Goal: Book appointment/travel/reservation

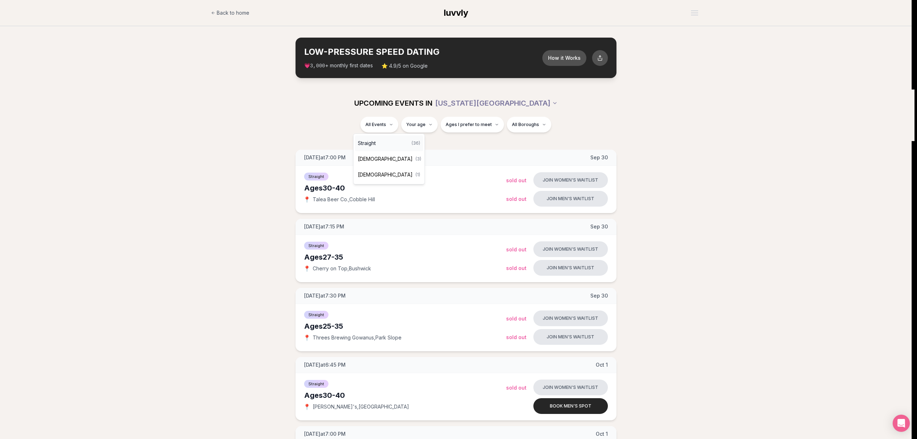
click at [388, 139] on div "Straight ( 36 )" at bounding box center [389, 143] width 68 height 16
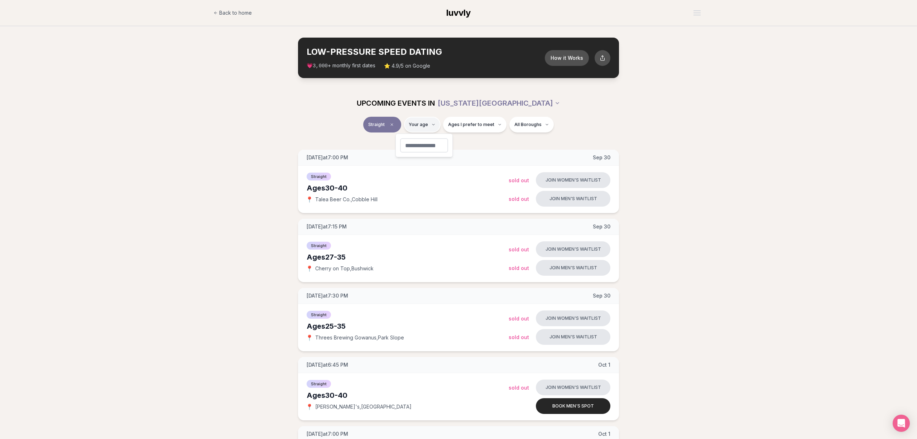
type input "**"
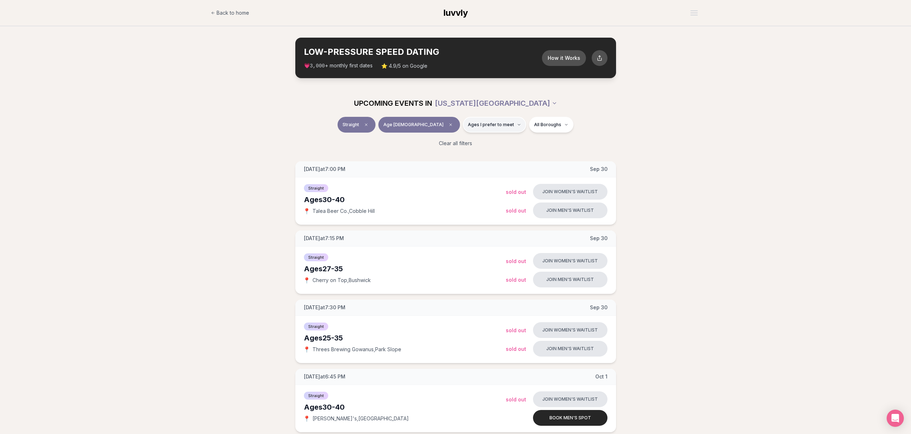
click at [468, 124] on span "Ages I prefer to meet" at bounding box center [491, 125] width 46 height 6
click at [469, 142] on span "Younger than me" at bounding box center [471, 141] width 40 height 7
click at [447, 142] on button "Younger than me" at bounding box center [444, 142] width 6 height 6
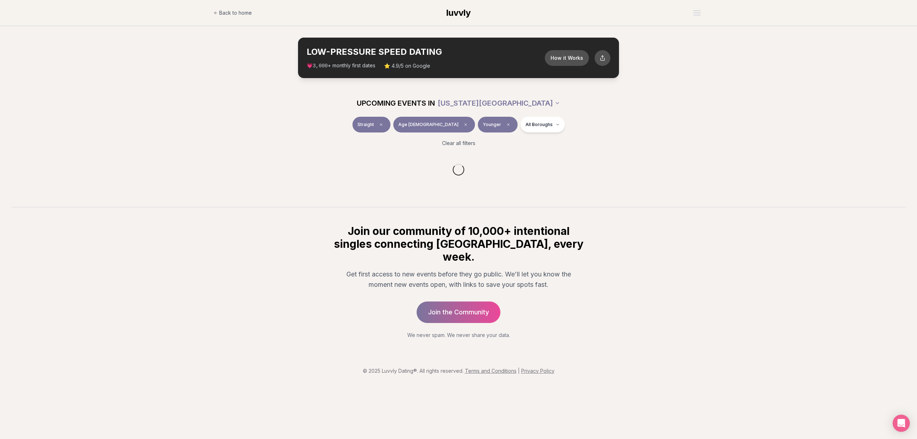
click at [662, 122] on div "Straight Age [DEMOGRAPHIC_DATA] Younger All Boroughs Clear all filters" at bounding box center [458, 134] width 412 height 34
click at [525, 124] on html "Back to home luvvly LOW-PRESSURE SPEED DATING How it Works 💗 3,000 + monthly fi…" at bounding box center [458, 219] width 917 height 439
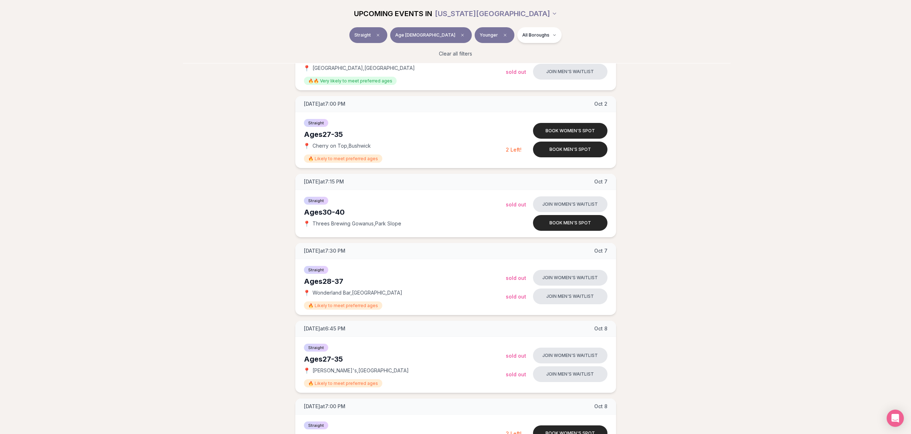
scroll to position [590, 0]
